Goal: Check status: Check status

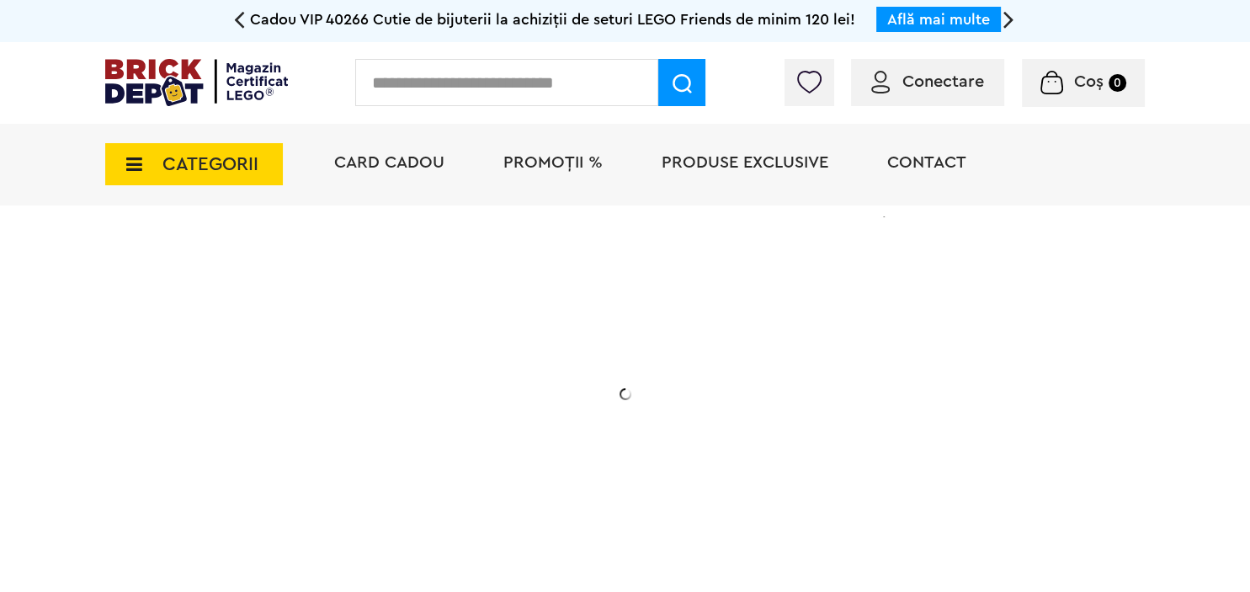
click at [894, 84] on span "Conectare" at bounding box center [927, 81] width 113 height 17
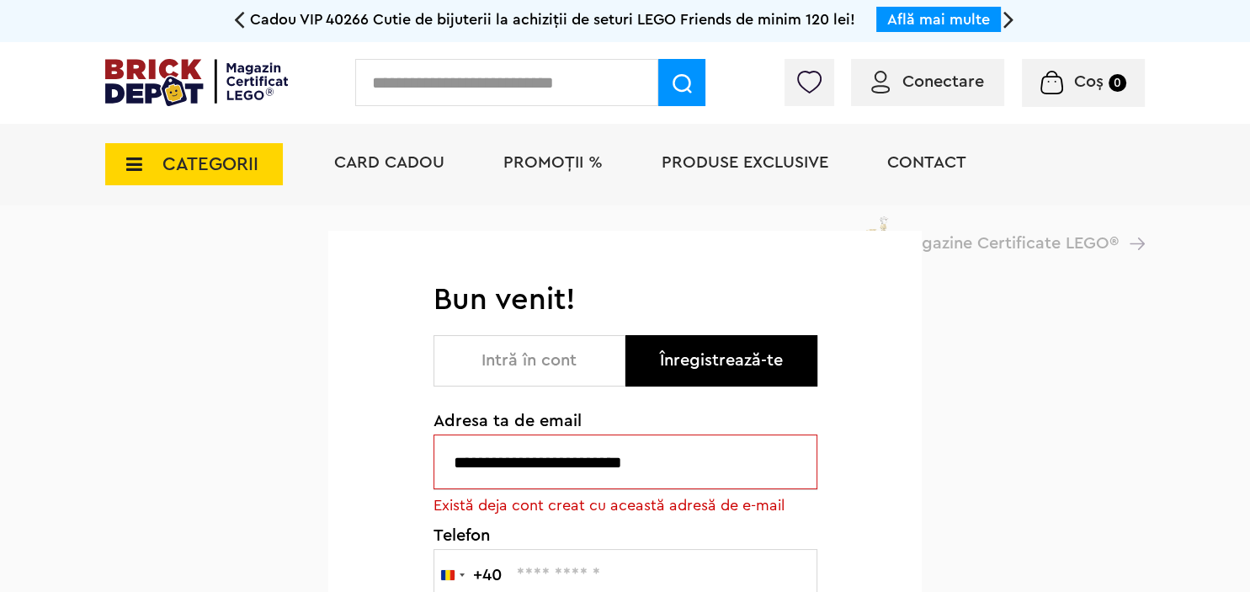
click at [476, 360] on button "Intră în cont" at bounding box center [529, 360] width 192 height 51
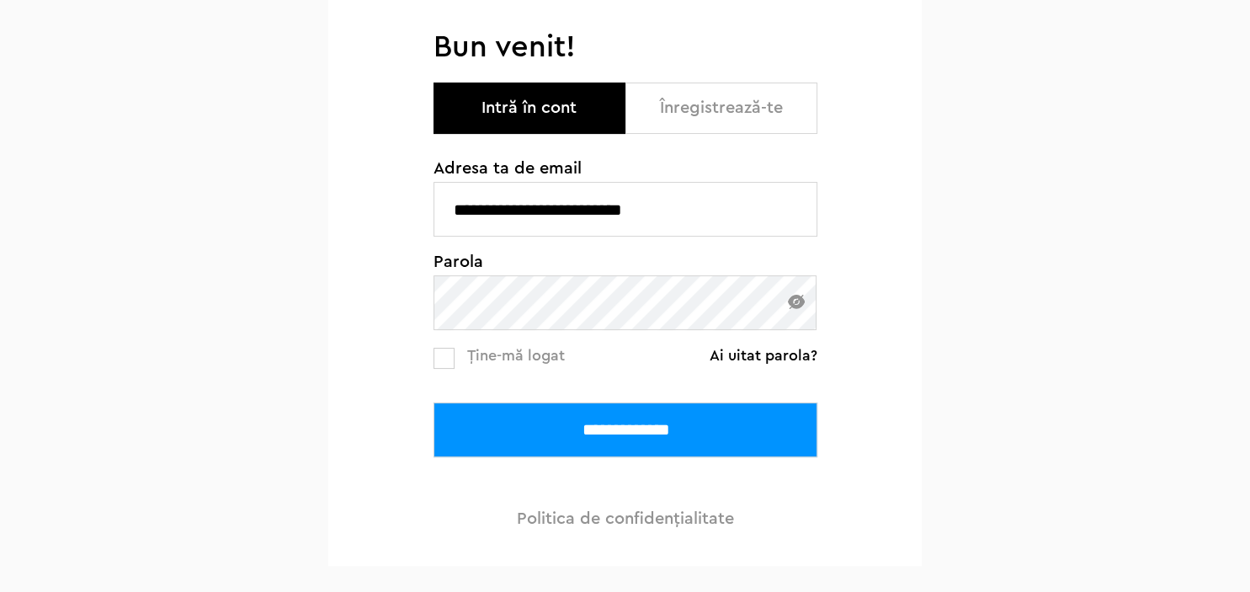
scroll to position [266, 0]
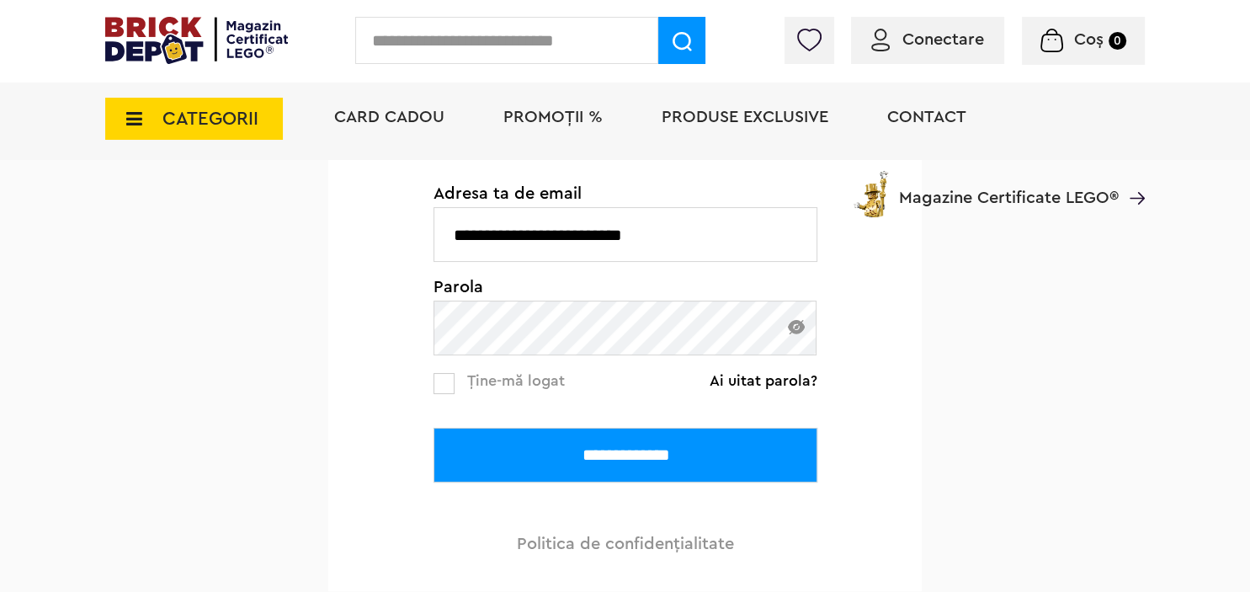
click at [551, 459] on input "**********" at bounding box center [625, 454] width 384 height 55
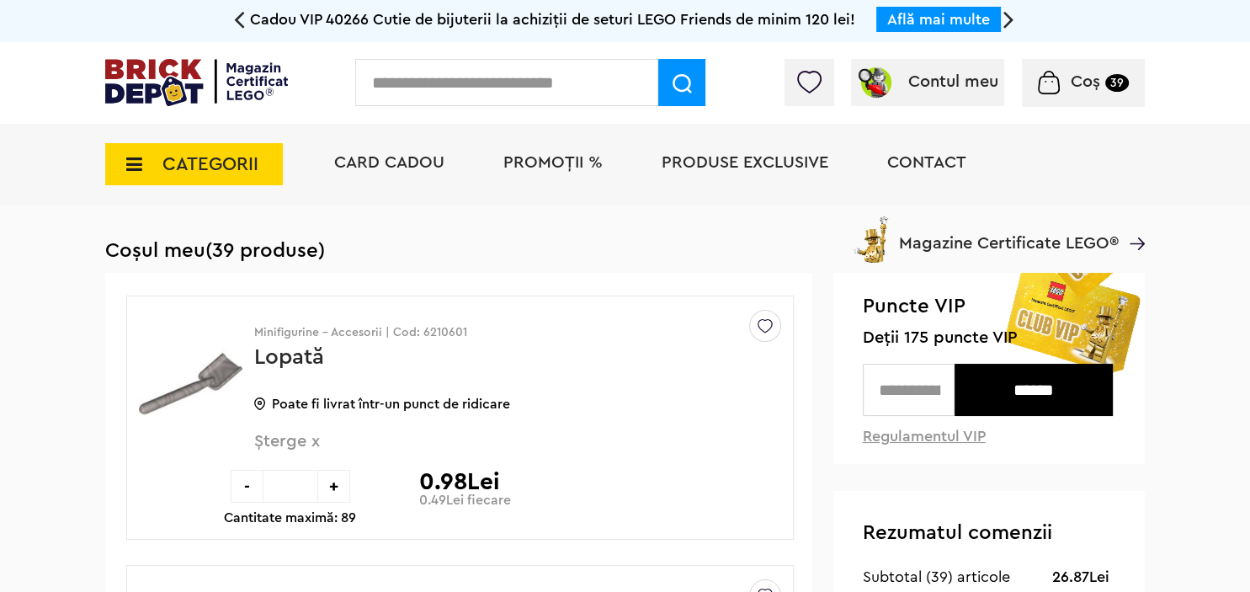
click at [967, 87] on div at bounding box center [1015, 86] width 257 height 17
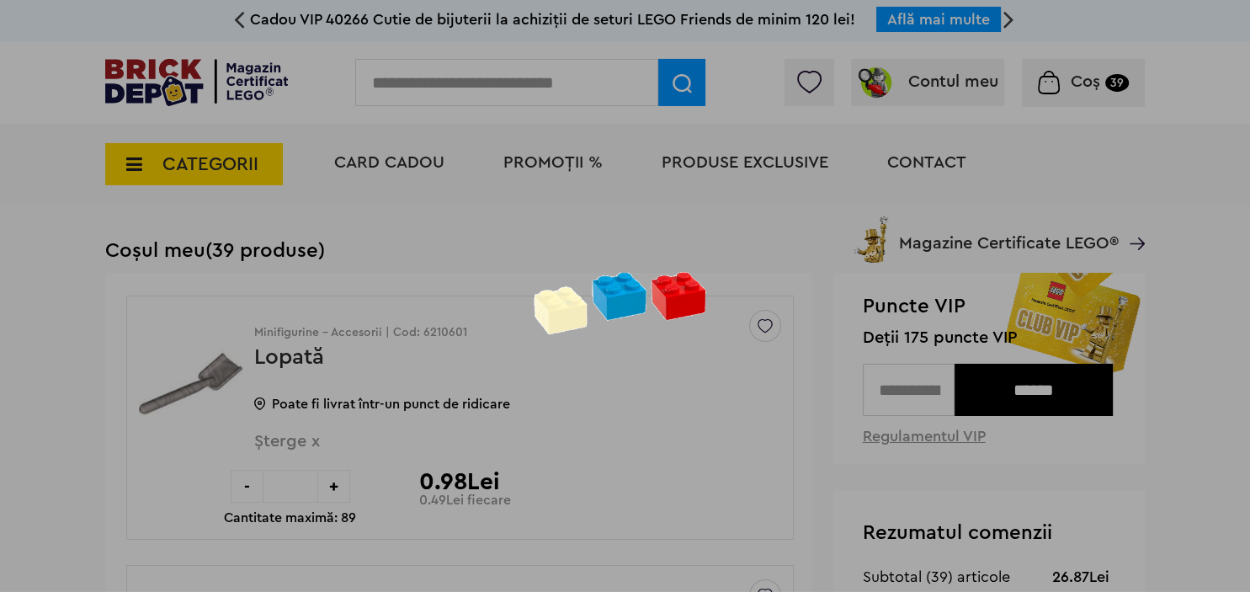
scroll to position [66, 0]
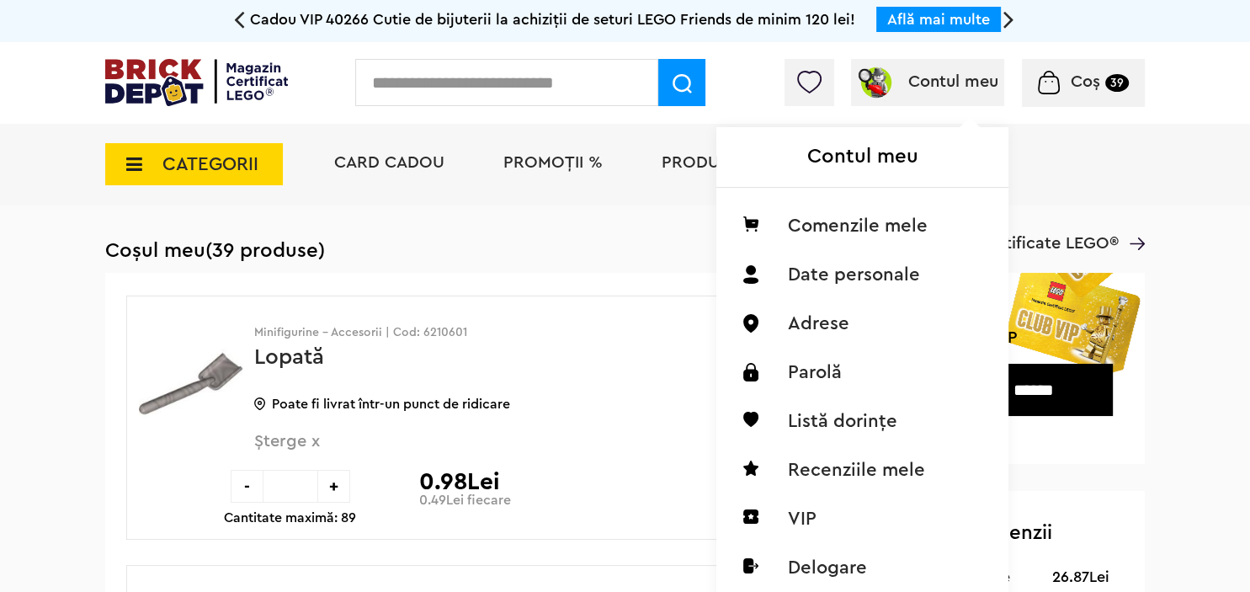
click at [932, 61] on div "Contul meu Contul meu Comenzile mele Date personale Adrese Parolă Listă dorințe…" at bounding box center [927, 82] width 153 height 47
click at [813, 224] on li "Comenzile mele" at bounding box center [863, 225] width 266 height 49
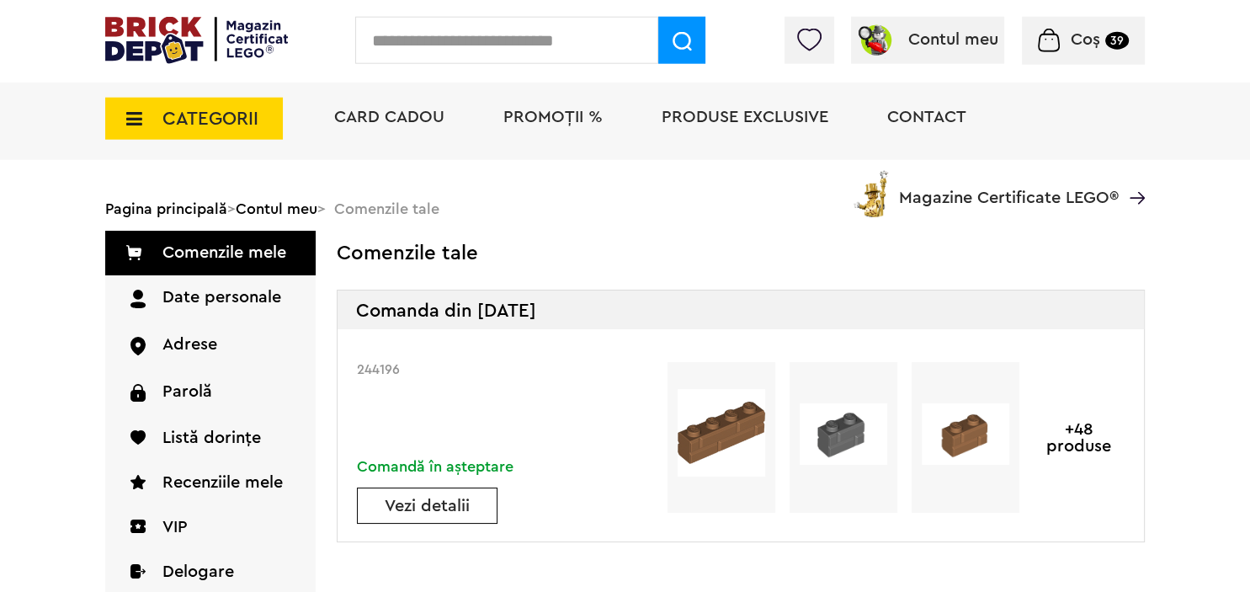
scroll to position [178, 0]
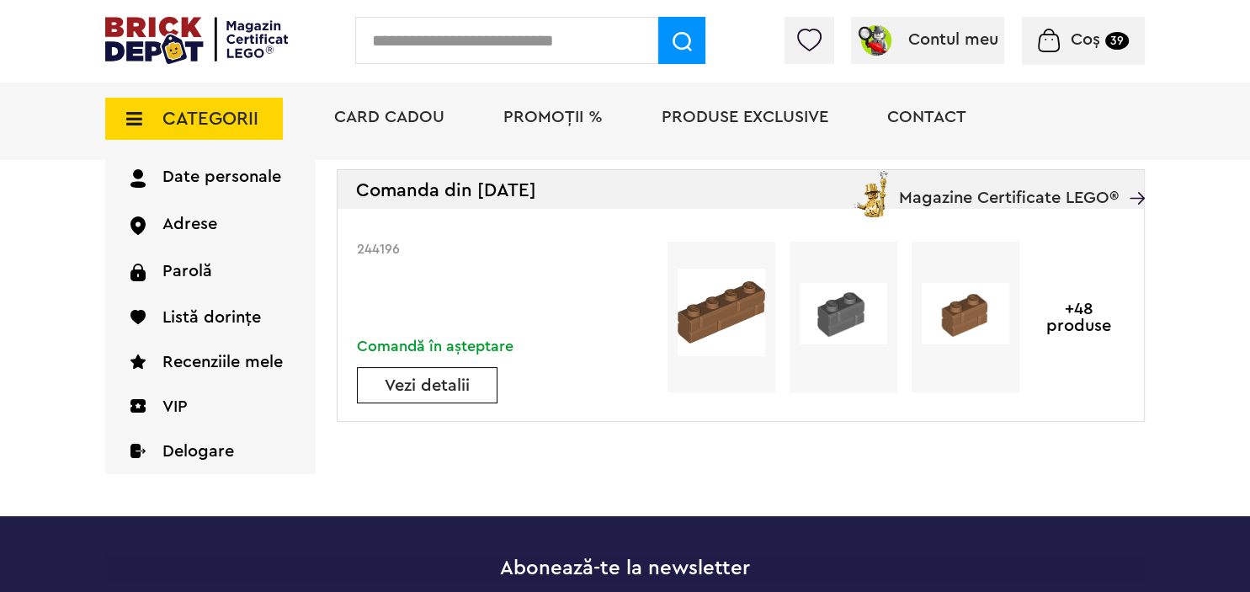
click at [413, 385] on link "Vezi detalii" at bounding box center [427, 385] width 139 height 17
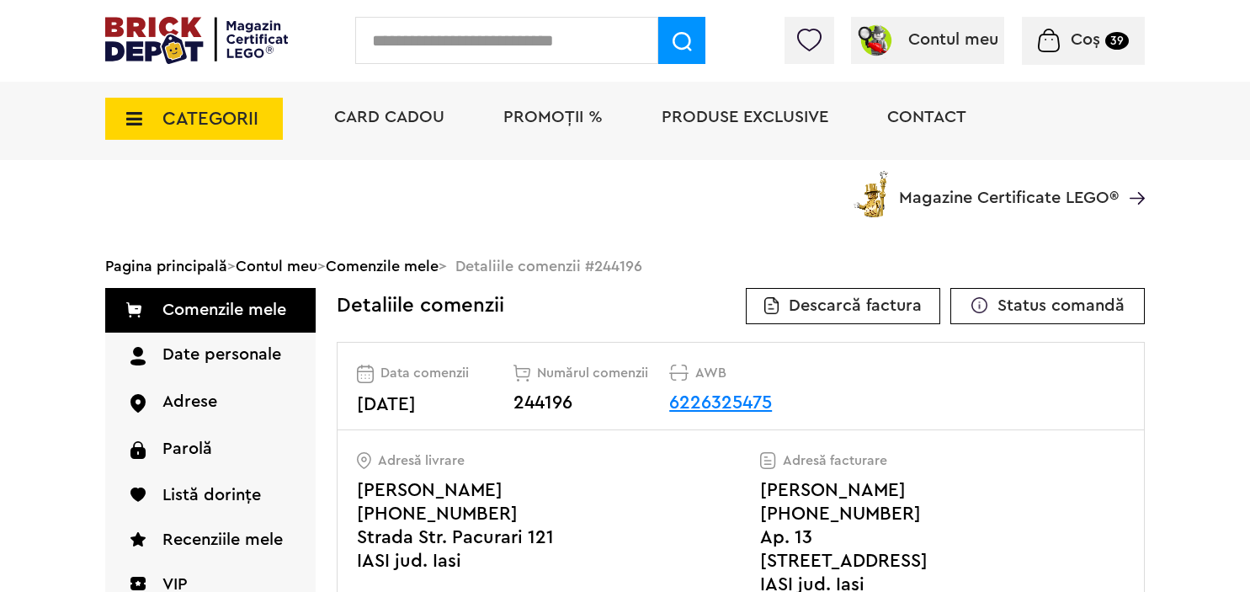
scroll to position [130, 0]
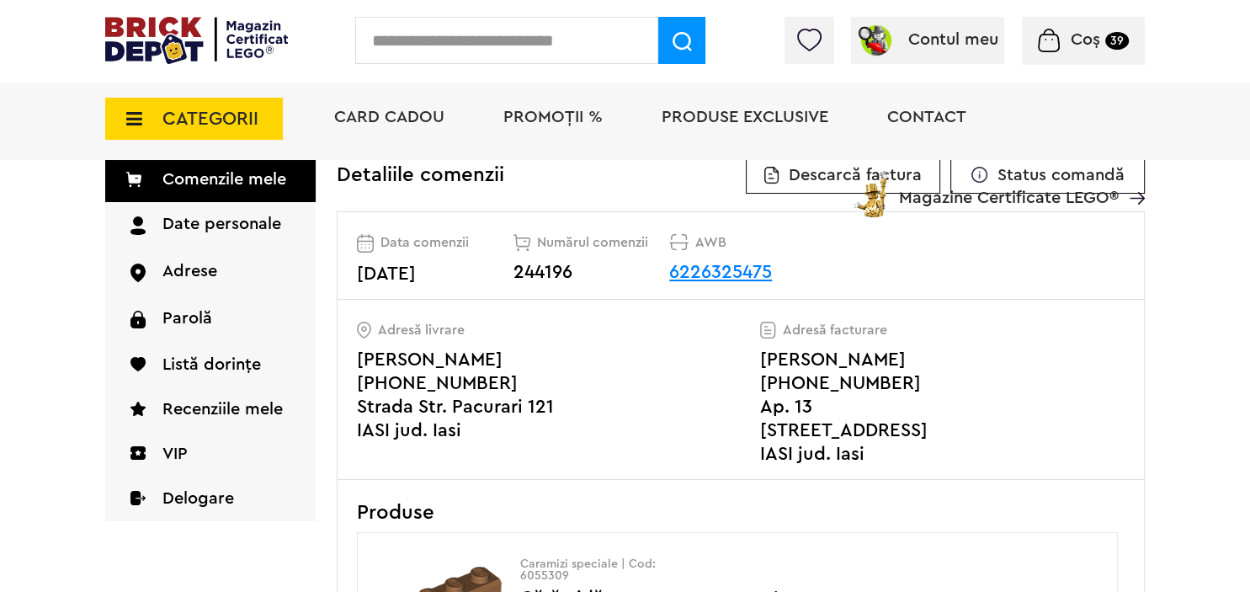
click at [712, 273] on link "6226325475" at bounding box center [720, 272] width 103 height 19
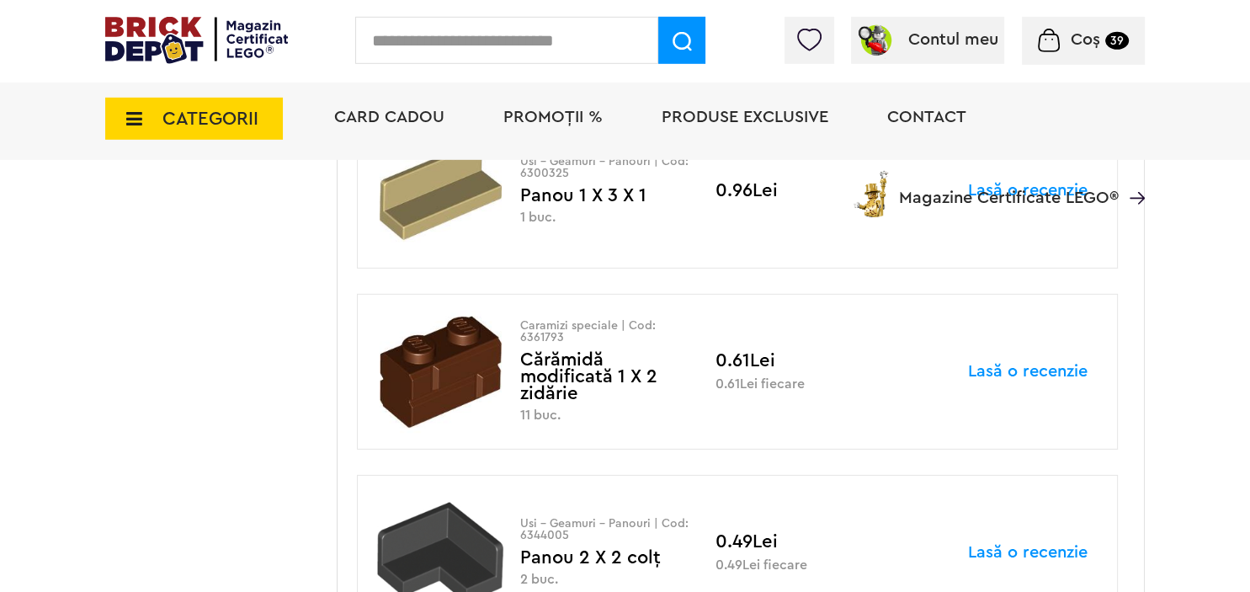
scroll to position [7684, 0]
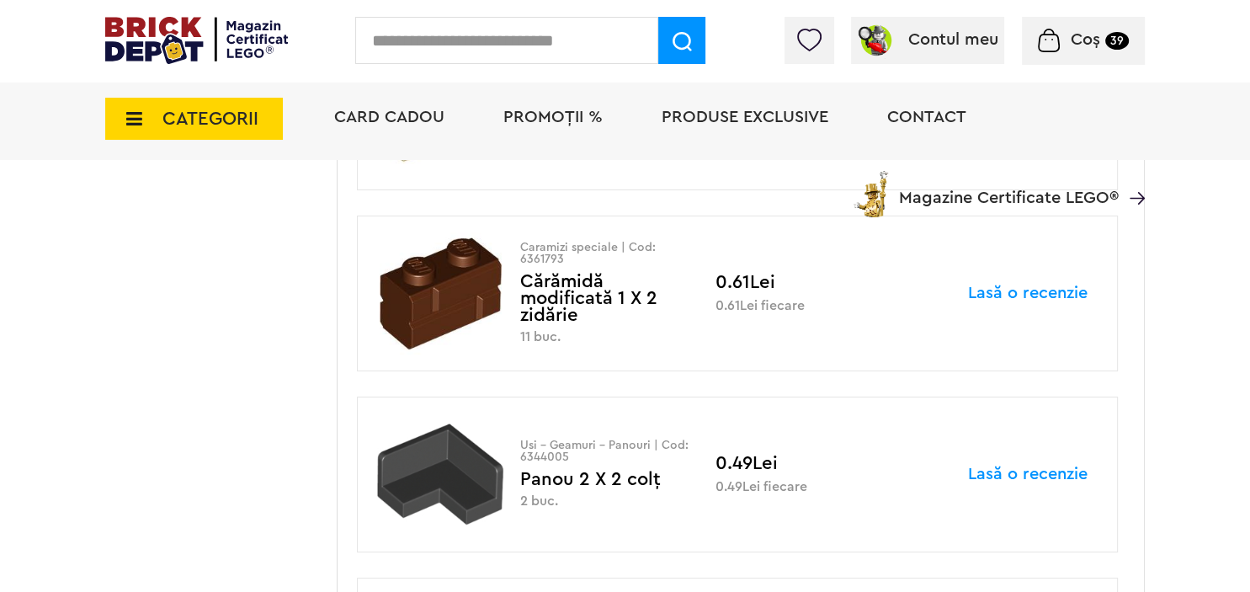
click at [1119, 42] on small "39" at bounding box center [1117, 41] width 24 height 18
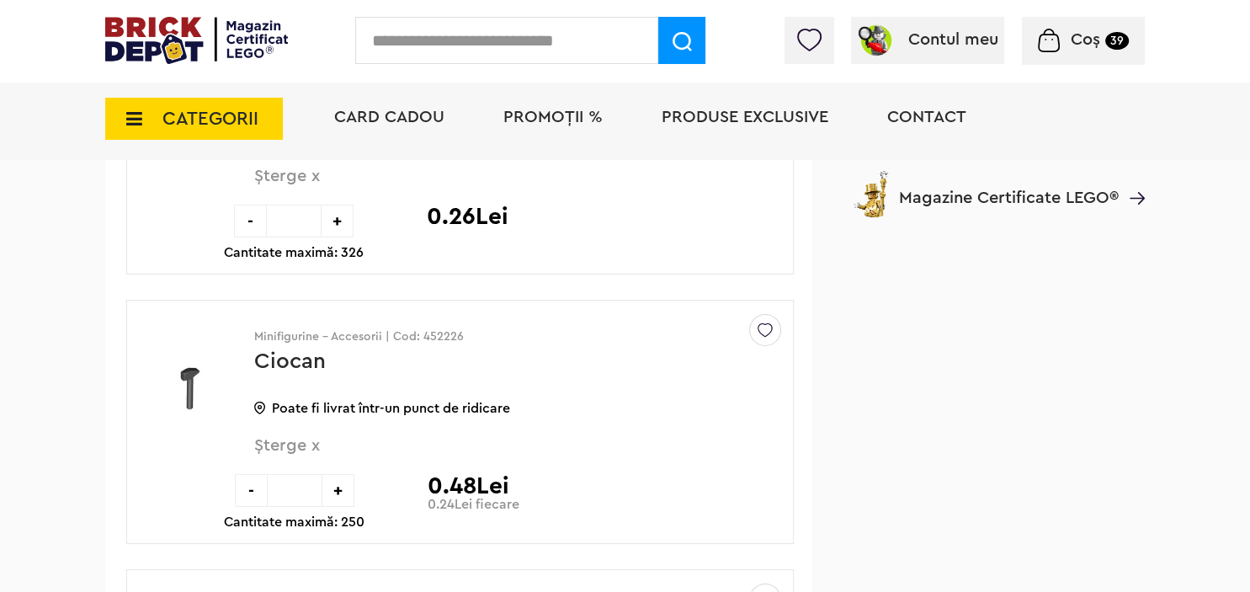
scroll to position [5065, 0]
